Goal: Find specific page/section

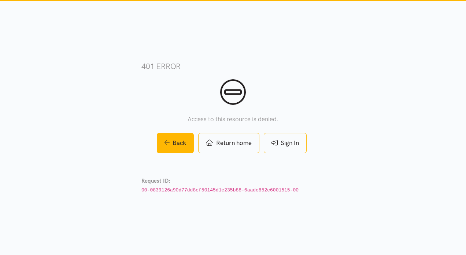
click at [288, 144] on link "Sign In" at bounding box center [284, 143] width 43 height 20
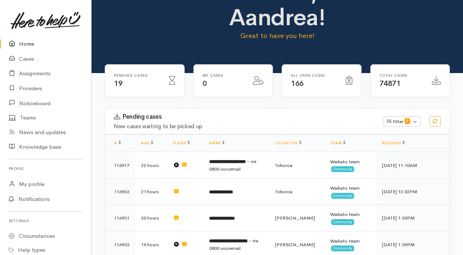
scroll to position [33, 0]
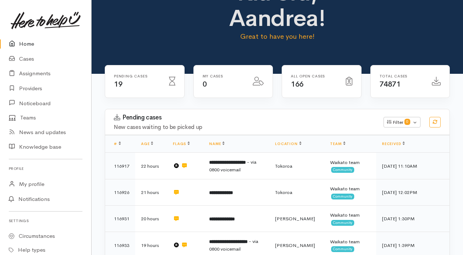
drag, startPoint x: 0, startPoint y: 0, endPoint x: 143, endPoint y: 51, distance: 152.1
click at [143, 51] on div "Kia ora, Aandrea! Great to have you here!" at bounding box center [276, 20] width 371 height 107
click at [111, 21] on div "Kia ora, Aandrea! Great to have you here!" at bounding box center [277, 14] width 354 height 68
click at [23, 58] on link "Cases" at bounding box center [45, 59] width 91 height 15
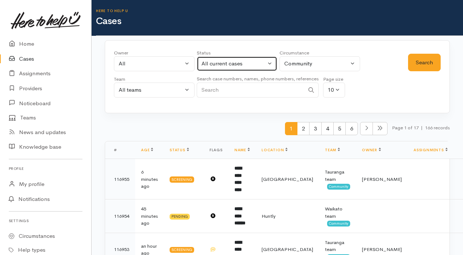
click at [270, 66] on button "All current cases" at bounding box center [237, 63] width 81 height 15
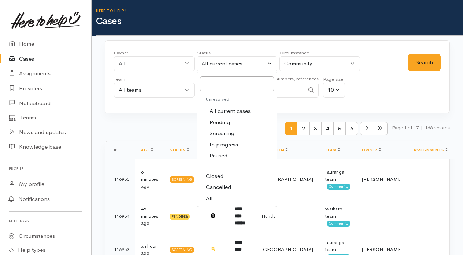
click at [219, 119] on span "Pending" at bounding box center [219, 123] width 20 height 8
select select "Pending"
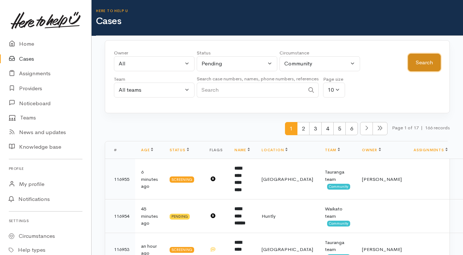
click at [434, 65] on button "Search" at bounding box center [424, 63] width 33 height 18
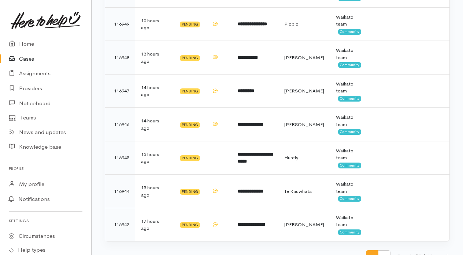
scroll to position [257, 0]
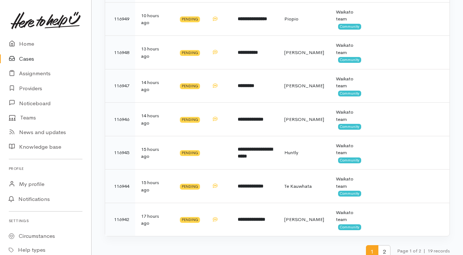
click at [383, 247] on span "2" at bounding box center [384, 253] width 12 height 14
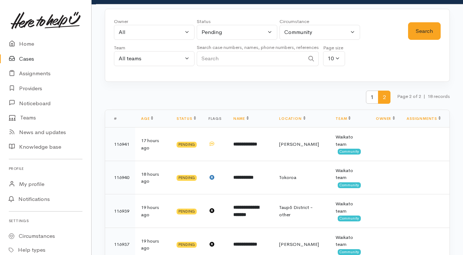
scroll to position [0, 0]
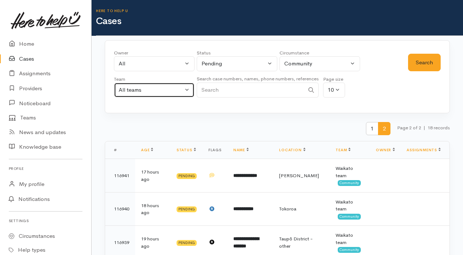
click at [184, 88] on button "All teams" at bounding box center [154, 90] width 81 height 15
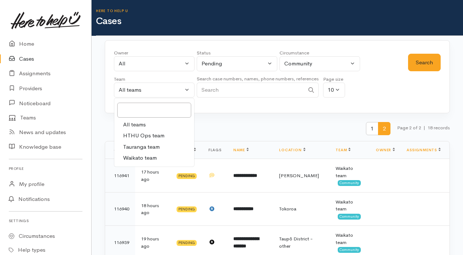
click at [156, 146] on span "Tauranga team" at bounding box center [141, 147] width 37 height 8
select select "3"
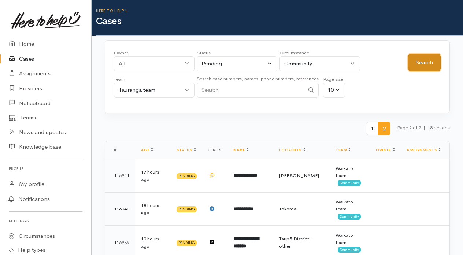
click at [422, 64] on button "Search" at bounding box center [424, 63] width 33 height 18
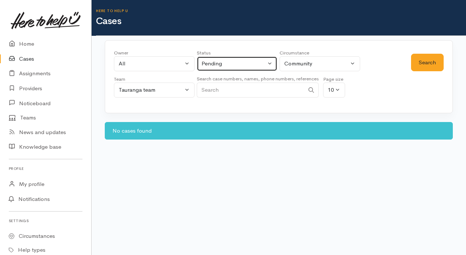
click at [262, 60] on div "Pending" at bounding box center [233, 64] width 64 height 8
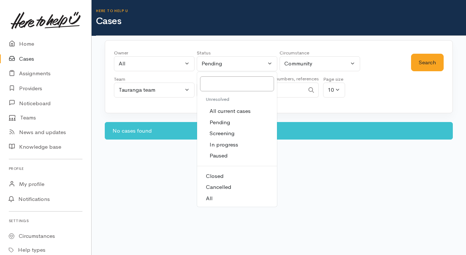
click at [235, 112] on span "All current cases" at bounding box center [229, 111] width 41 height 8
select select "Unresolved"
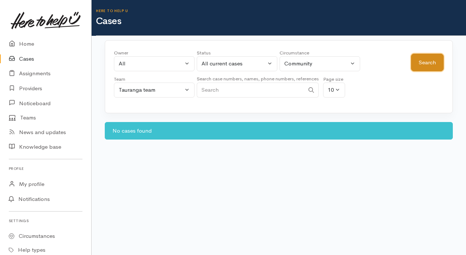
click at [423, 62] on button "Search" at bounding box center [427, 63] width 33 height 18
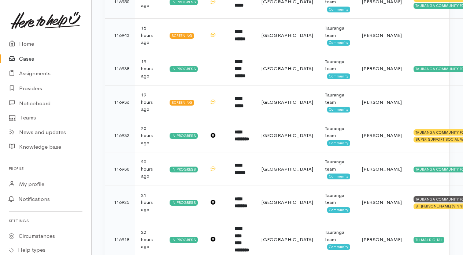
scroll to position [264, 0]
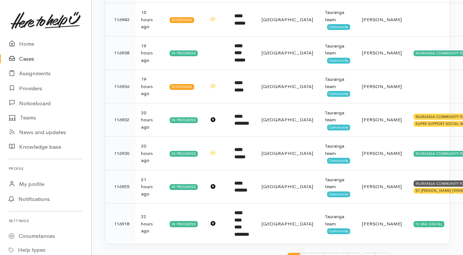
click at [299, 253] on span "2" at bounding box center [305, 260] width 12 height 14
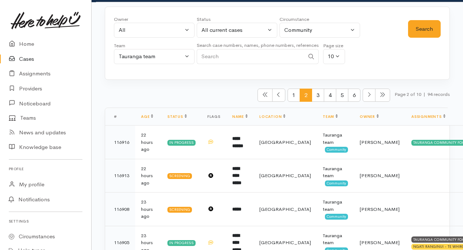
scroll to position [0, 0]
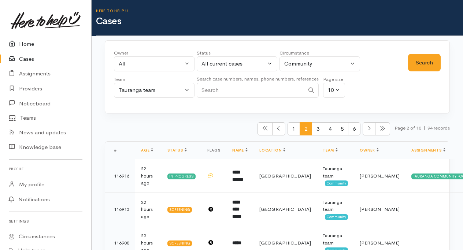
click at [23, 45] on link "Home" at bounding box center [45, 44] width 91 height 15
